Goal: Transaction & Acquisition: Purchase product/service

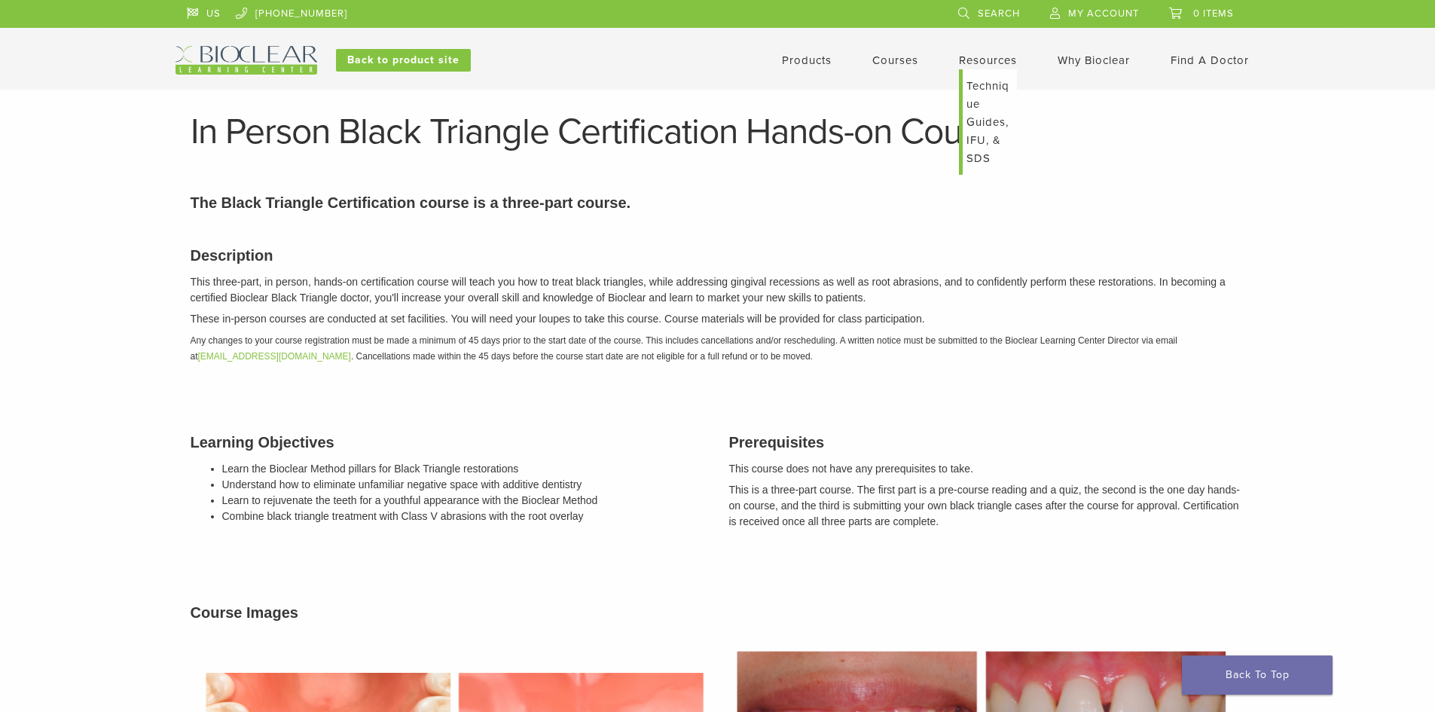
click at [977, 88] on link "Technique Guides, IFU, & SDS" at bounding box center [990, 121] width 54 height 105
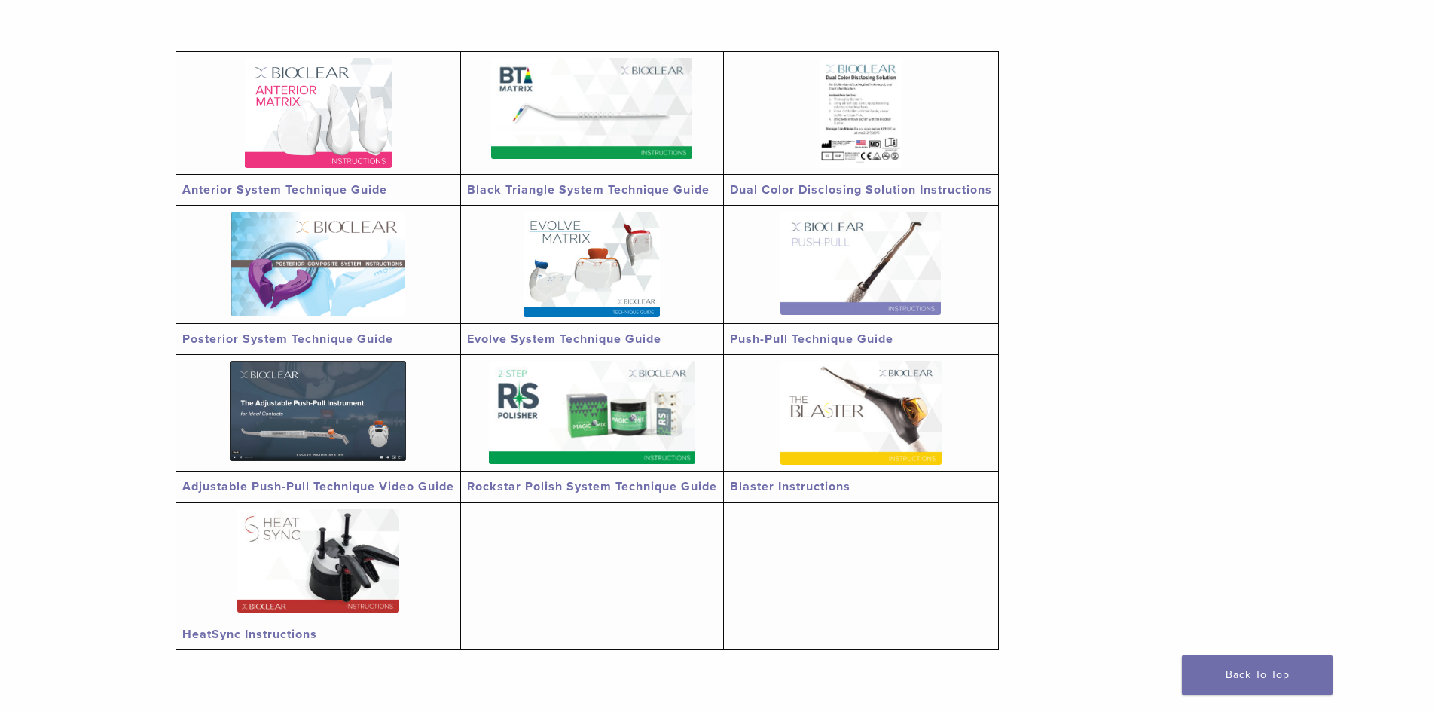
scroll to position [301, 0]
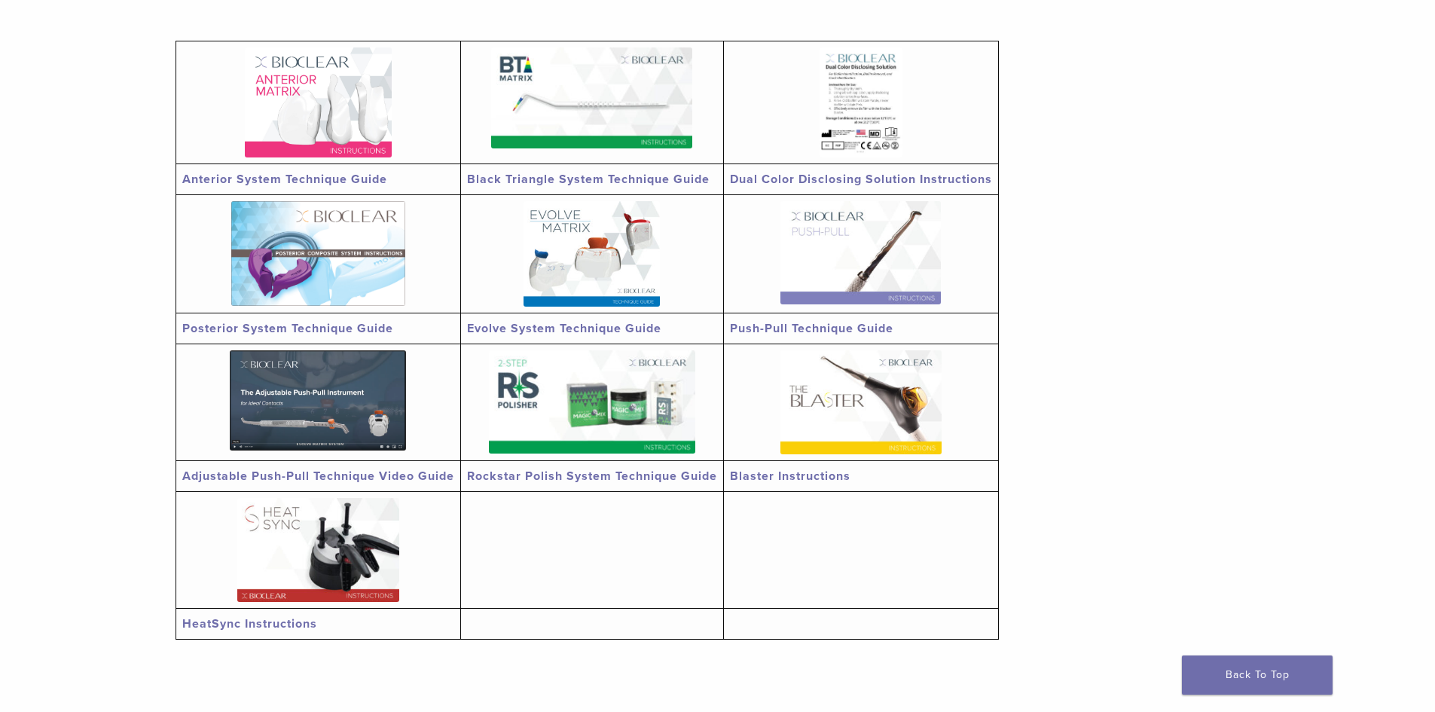
click at [792, 472] on link "Blaster Instructions" at bounding box center [790, 475] width 121 height 15
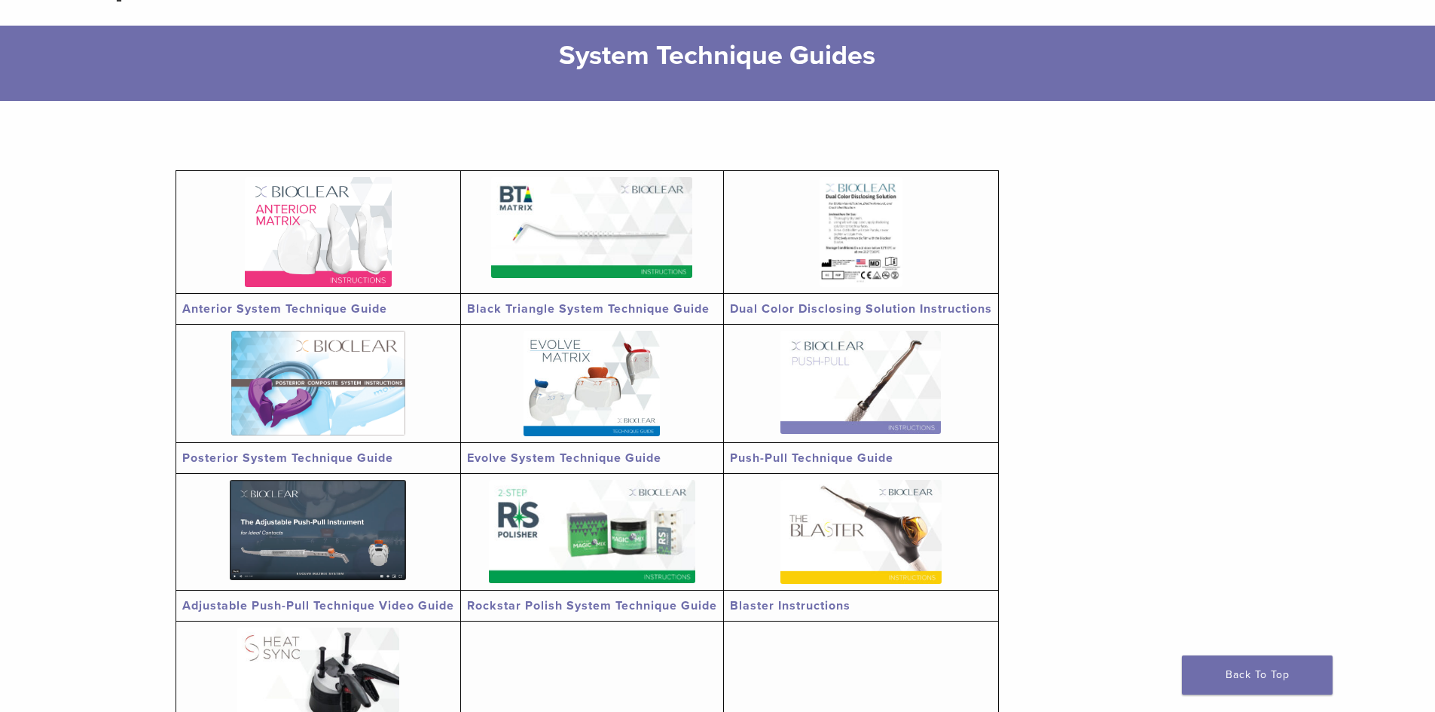
scroll to position [0, 0]
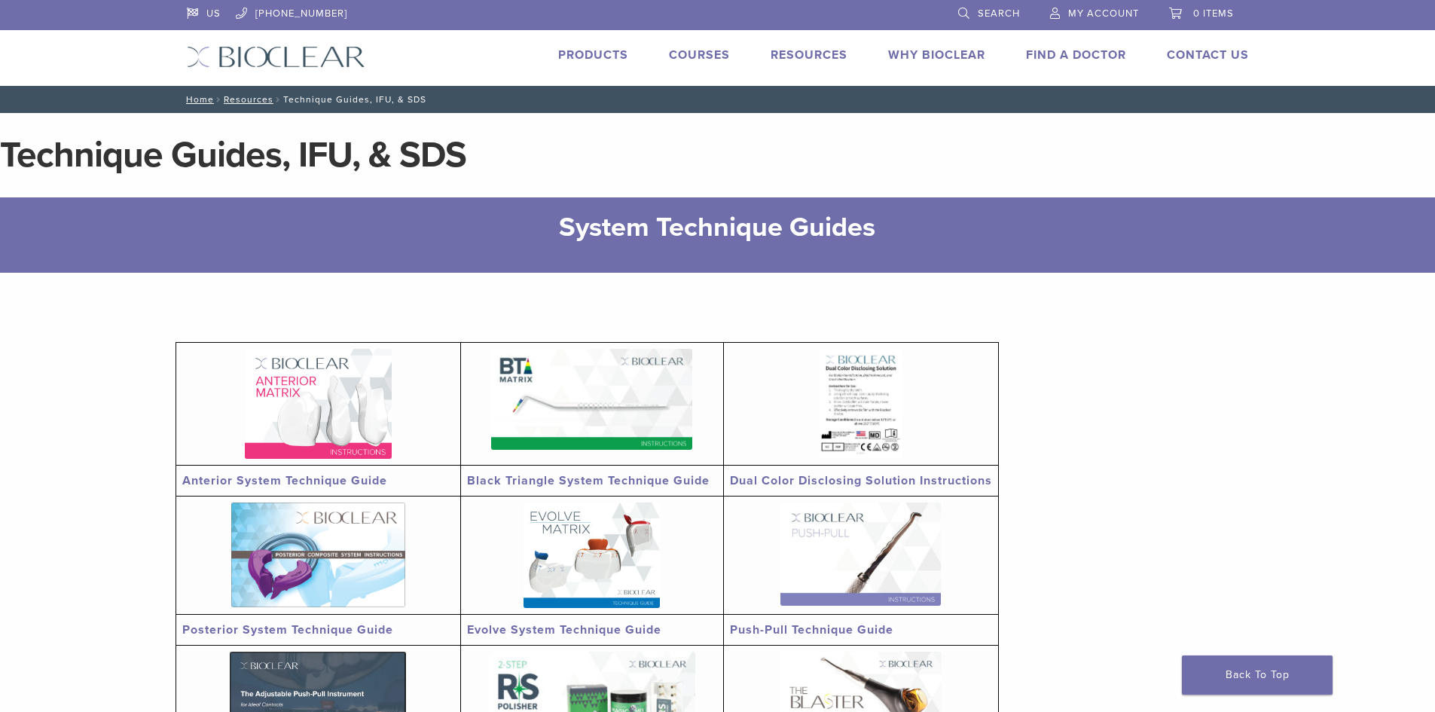
click at [595, 57] on link "Products" at bounding box center [593, 54] width 70 height 15
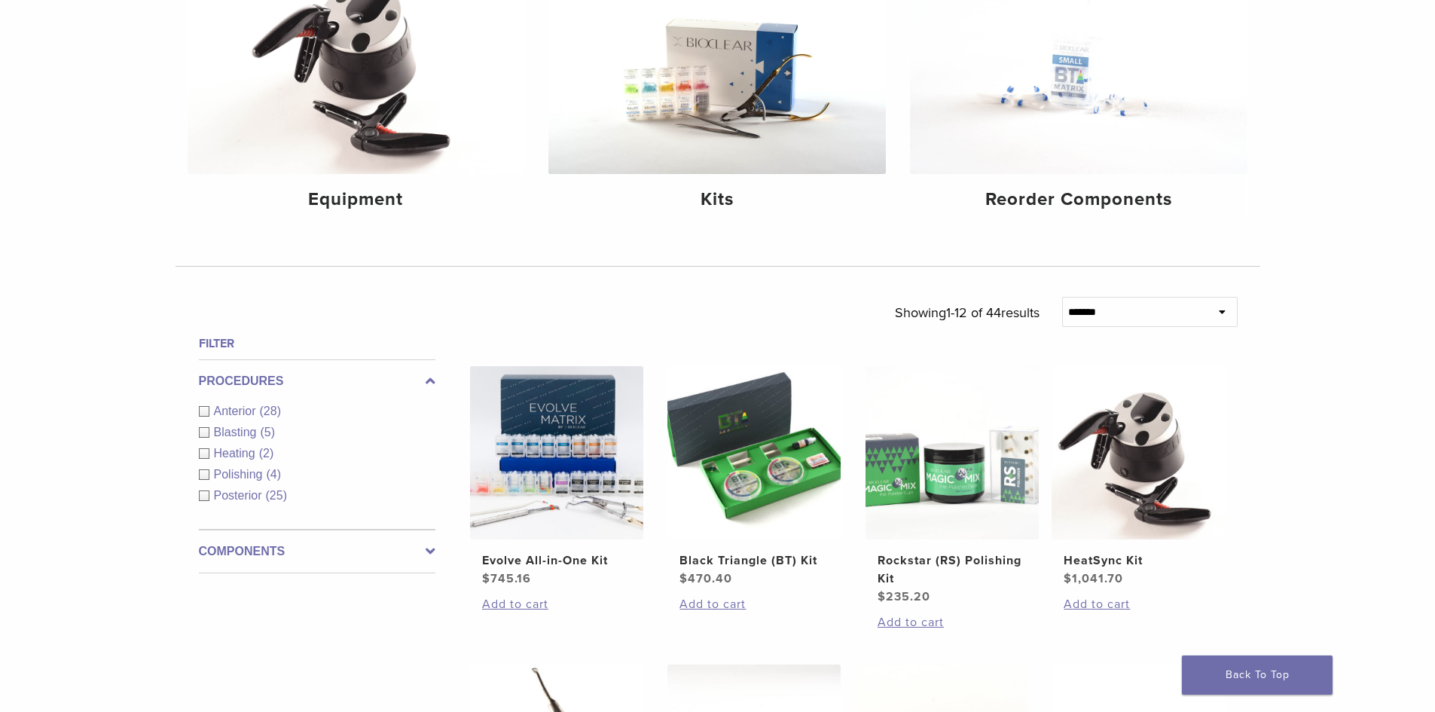
scroll to position [301, 0]
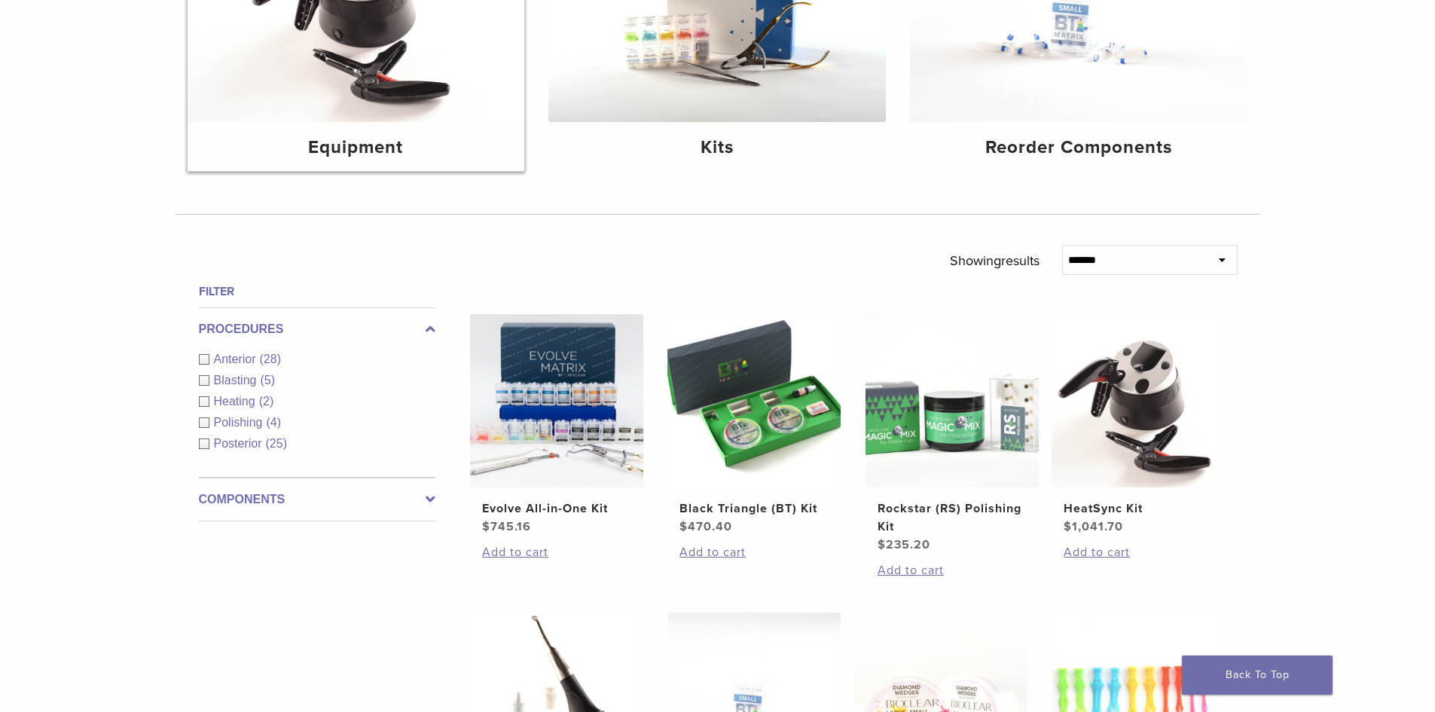
click at [380, 97] on img at bounding box center [356, 9] width 337 height 225
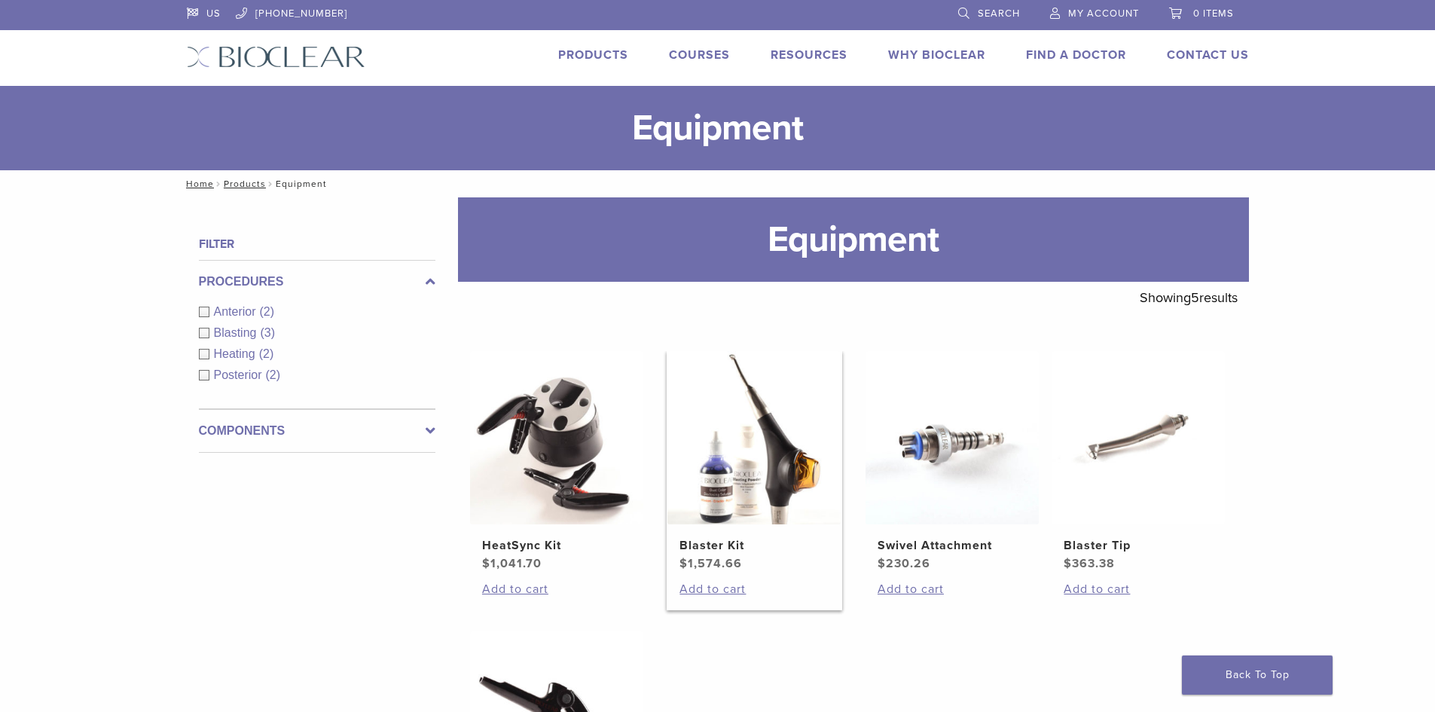
click at [752, 463] on img at bounding box center [753, 437] width 173 height 173
click at [523, 479] on img at bounding box center [556, 437] width 173 height 173
